Goal: Task Accomplishment & Management: Manage account settings

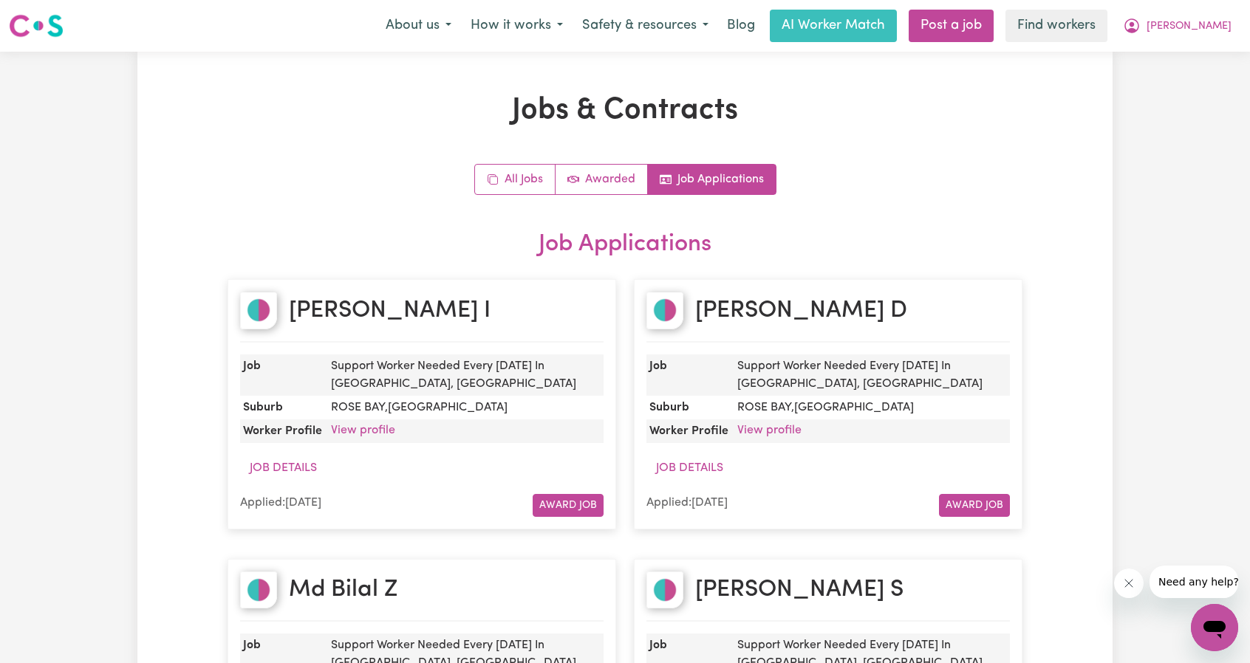
click at [1206, 50] on nav "Menu About us How it works Safety & resources Blog AI Worker Match Post a job F…" at bounding box center [625, 26] width 1250 height 52
click at [1206, 36] on button "[PERSON_NAME]" at bounding box center [1177, 25] width 128 height 31
click at [1181, 83] on link "Logout" at bounding box center [1182, 85] width 117 height 28
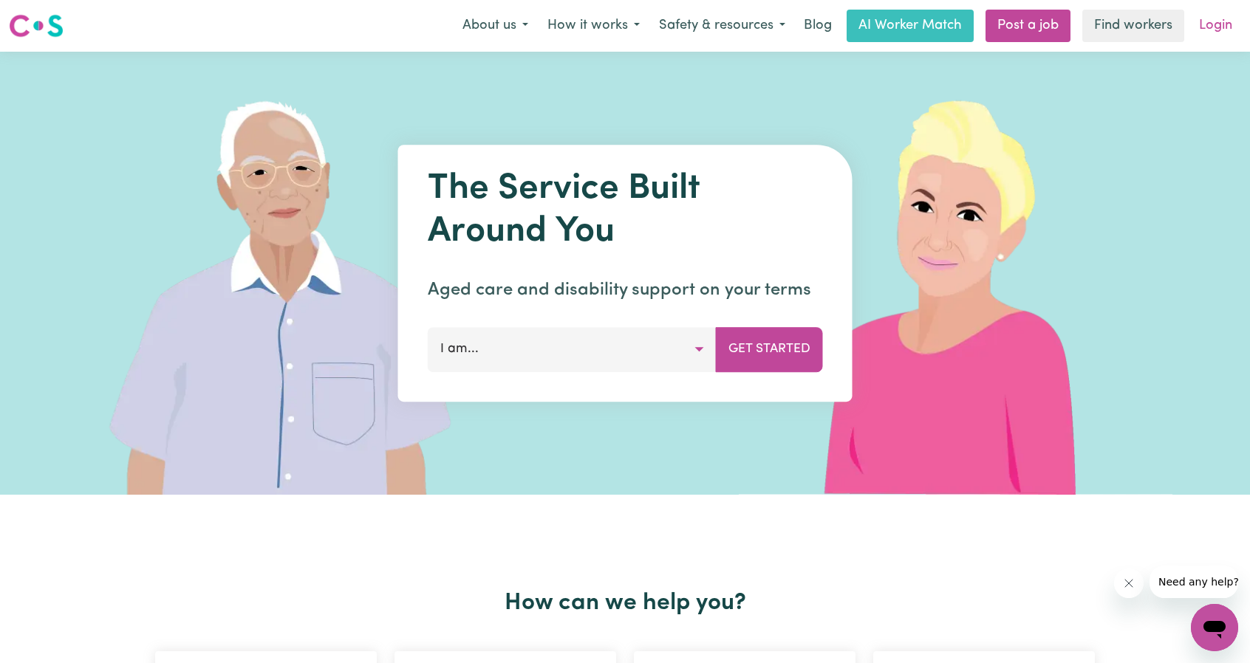
click at [1198, 36] on link "Login" at bounding box center [1215, 26] width 51 height 33
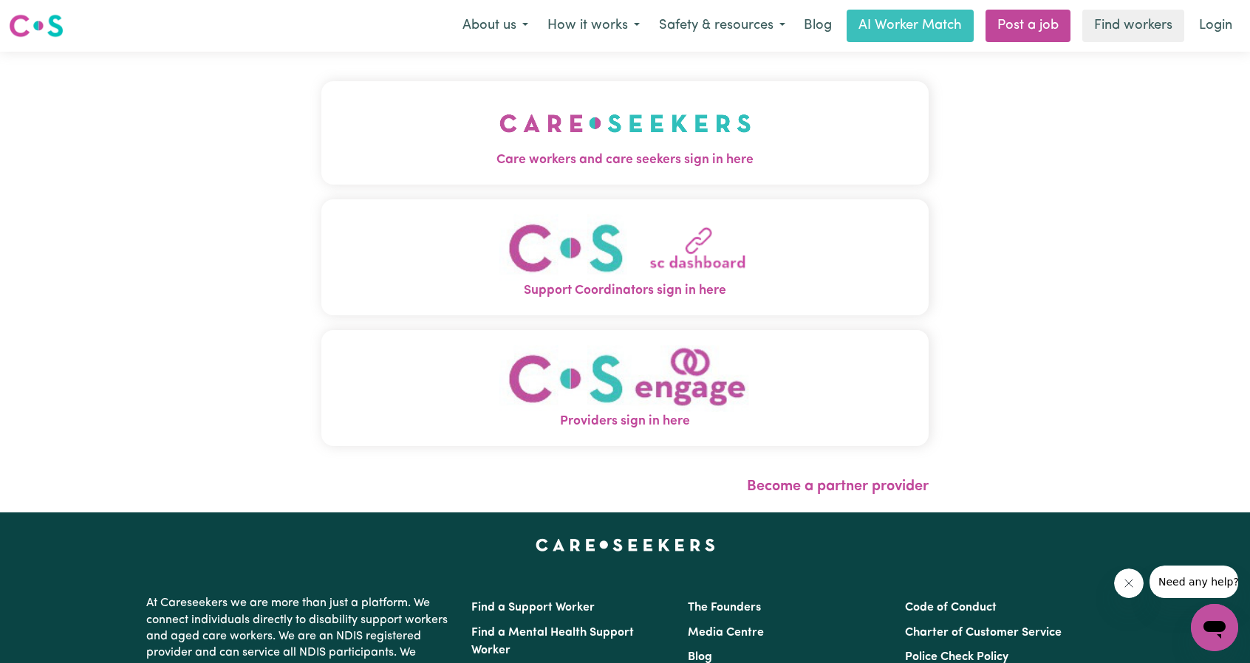
click at [690, 146] on button "Care workers and care seekers sign in here" at bounding box center [624, 132] width 607 height 103
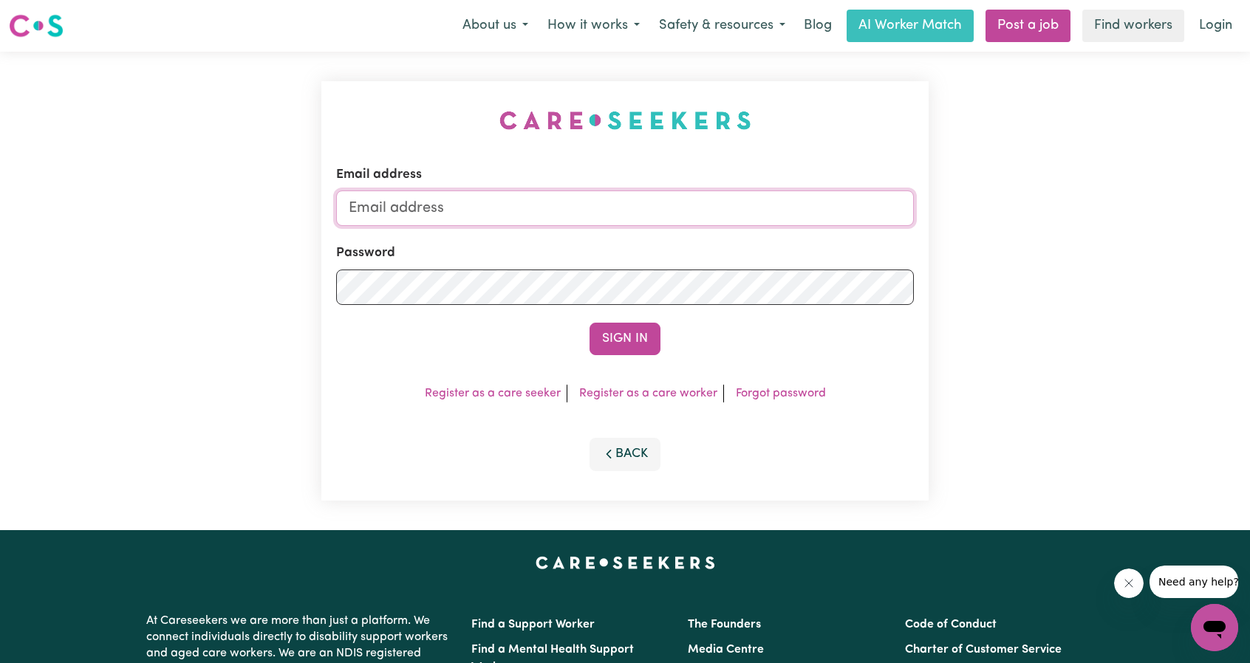
click at [431, 202] on input "Email address" at bounding box center [625, 208] width 578 height 35
drag, startPoint x: 423, startPoint y: 219, endPoint x: 684, endPoint y: 228, distance: 261.7
click at [684, 228] on form "Email address [EMAIL_ADDRESS][PERSON_NAME][DOMAIN_NAME] Password Sign In" at bounding box center [625, 261] width 578 height 190
type input "[EMAIL_ADDRESS][DOMAIN_NAME]"
click at [634, 338] on button "Sign In" at bounding box center [625, 339] width 71 height 33
